Goal: Transaction & Acquisition: Download file/media

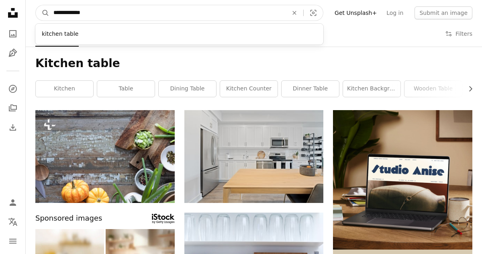
drag, startPoint x: 88, startPoint y: 14, endPoint x: 49, endPoint y: 10, distance: 38.7
click at [49, 10] on input "**********" at bounding box center [167, 12] width 236 height 15
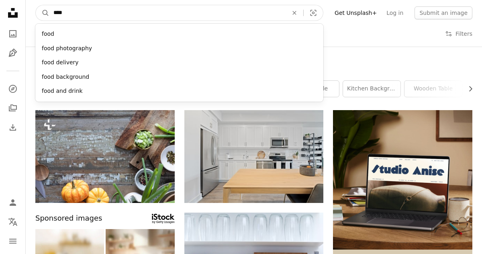
type input "****"
click at [36, 5] on button "A magnifying glass" at bounding box center [43, 12] width 14 height 15
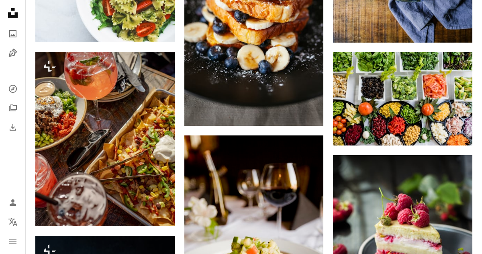
scroll to position [834, 0]
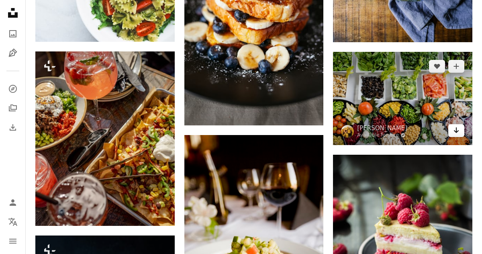
click at [462, 133] on link "Arrow pointing down" at bounding box center [456, 130] width 16 height 13
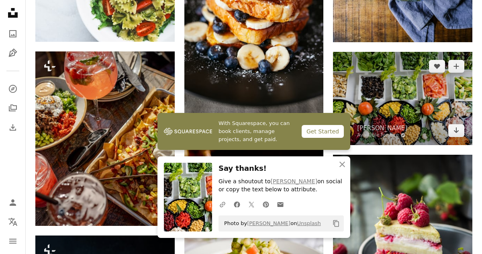
scroll to position [837, 0]
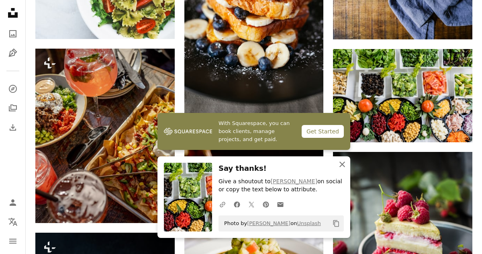
click at [342, 163] on icon "An X shape" at bounding box center [342, 164] width 10 height 10
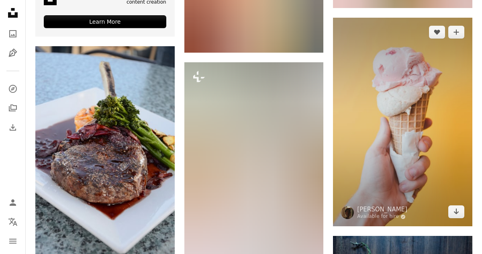
scroll to position [1650, 0]
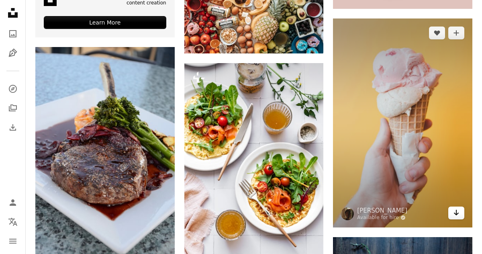
click at [455, 213] on icon "Arrow pointing down" at bounding box center [456, 212] width 6 height 10
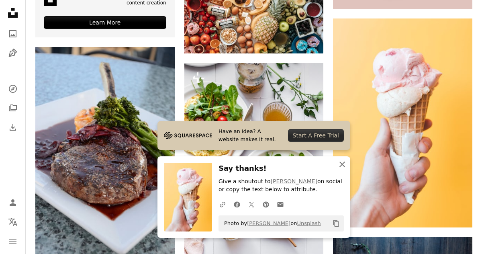
click at [343, 163] on icon "button" at bounding box center [342, 164] width 6 height 6
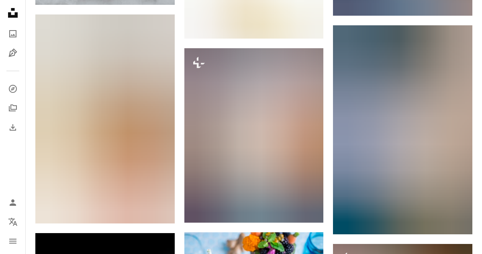
scroll to position [3069, 0]
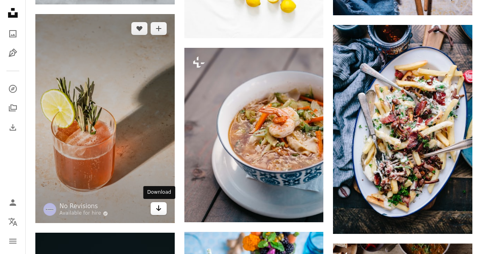
click at [155, 208] on link "Arrow pointing down" at bounding box center [158, 208] width 16 height 13
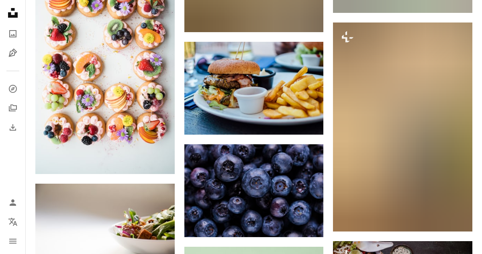
scroll to position [4086, 0]
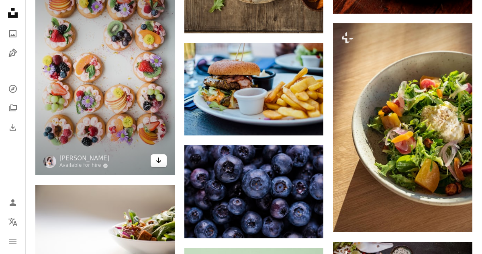
click at [159, 160] on icon "Arrow pointing down" at bounding box center [158, 160] width 6 height 10
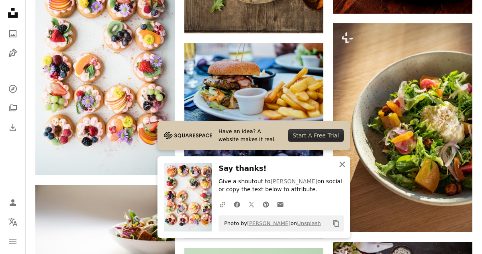
click at [342, 163] on icon "button" at bounding box center [342, 164] width 6 height 6
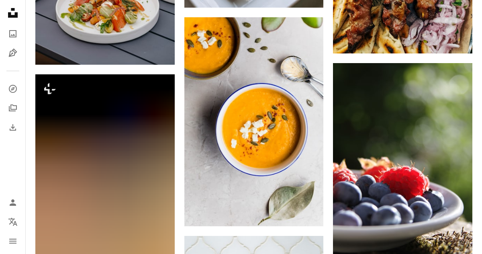
scroll to position [9691, 0]
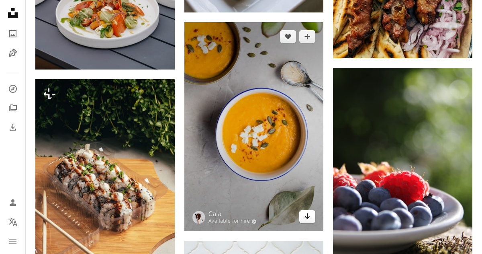
click at [309, 217] on icon "Arrow pointing down" at bounding box center [307, 216] width 6 height 10
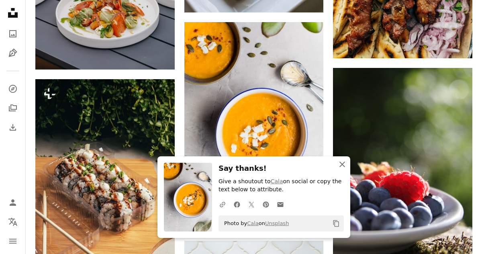
click at [341, 161] on icon "An X shape" at bounding box center [342, 164] width 10 height 10
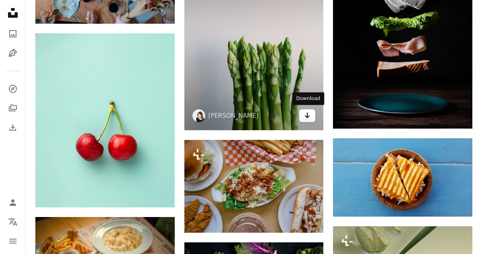
scroll to position [11982, 0]
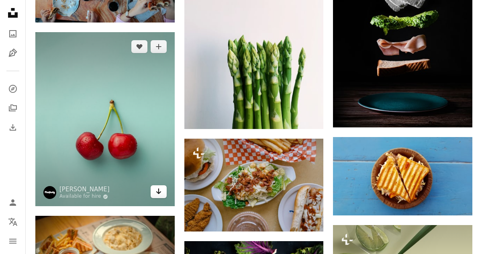
click at [157, 190] on icon "Arrow pointing down" at bounding box center [158, 191] width 6 height 10
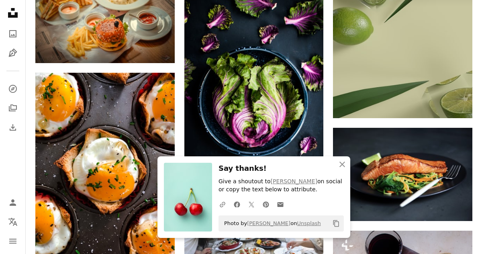
scroll to position [12243, 0]
